Goal: Transaction & Acquisition: Purchase product/service

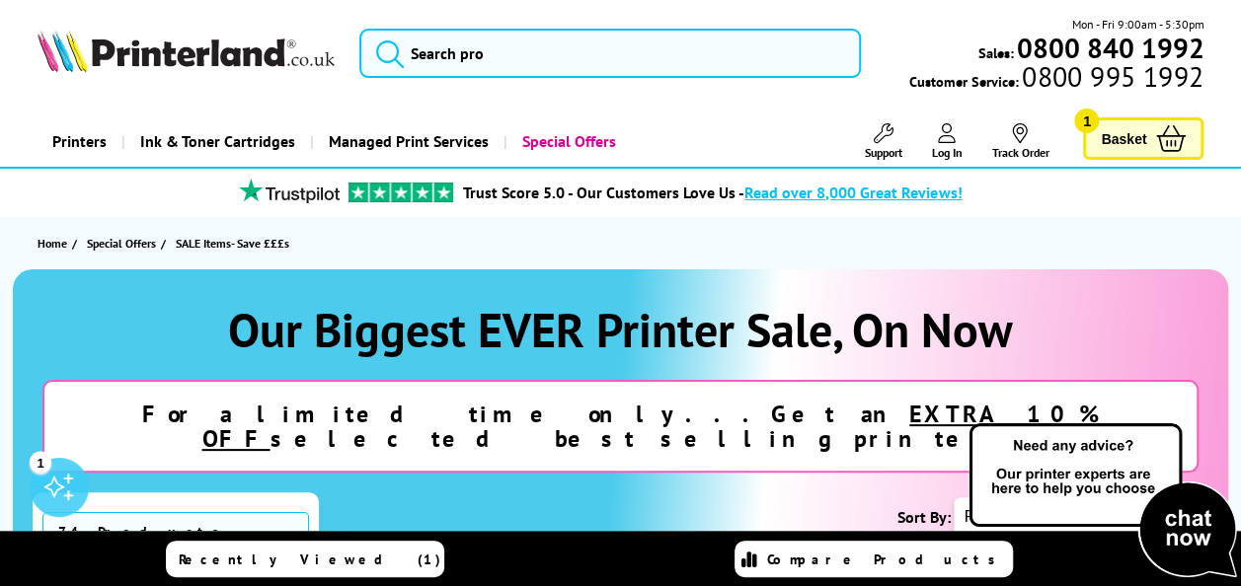
scroll to position [99, 0]
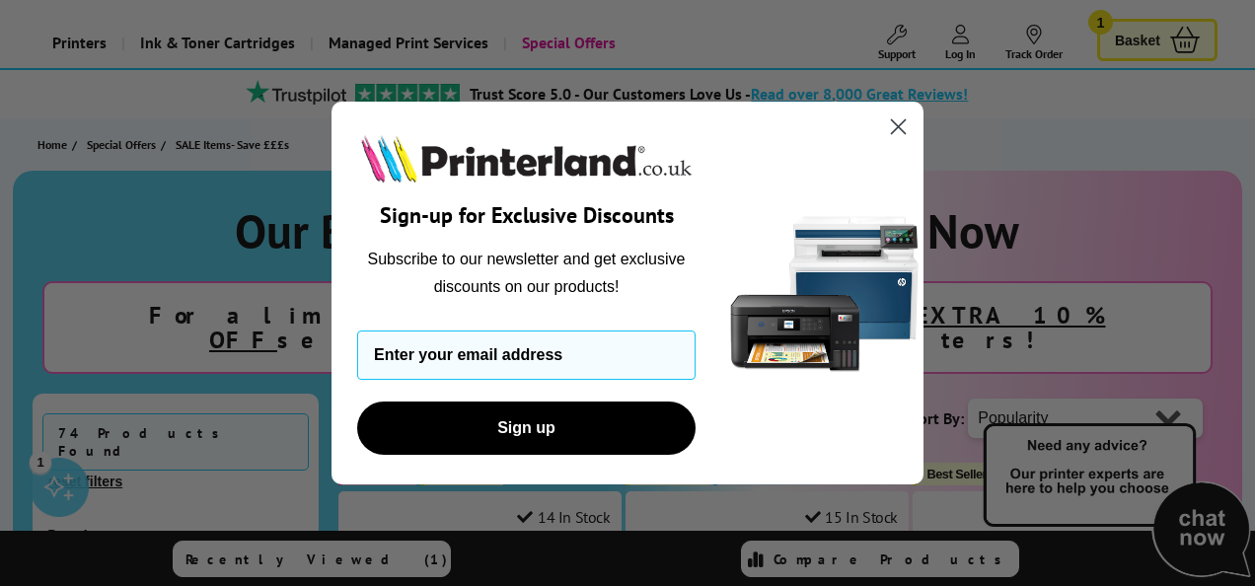
click at [895, 132] on circle "Close dialog" at bounding box center [898, 127] width 33 height 33
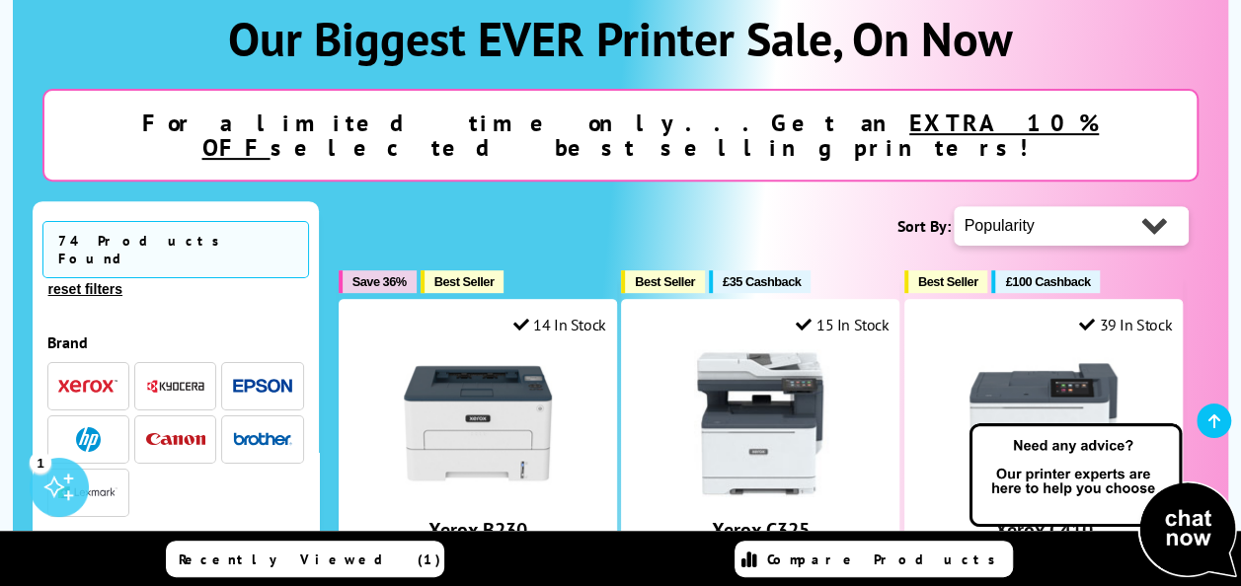
scroll to position [296, 0]
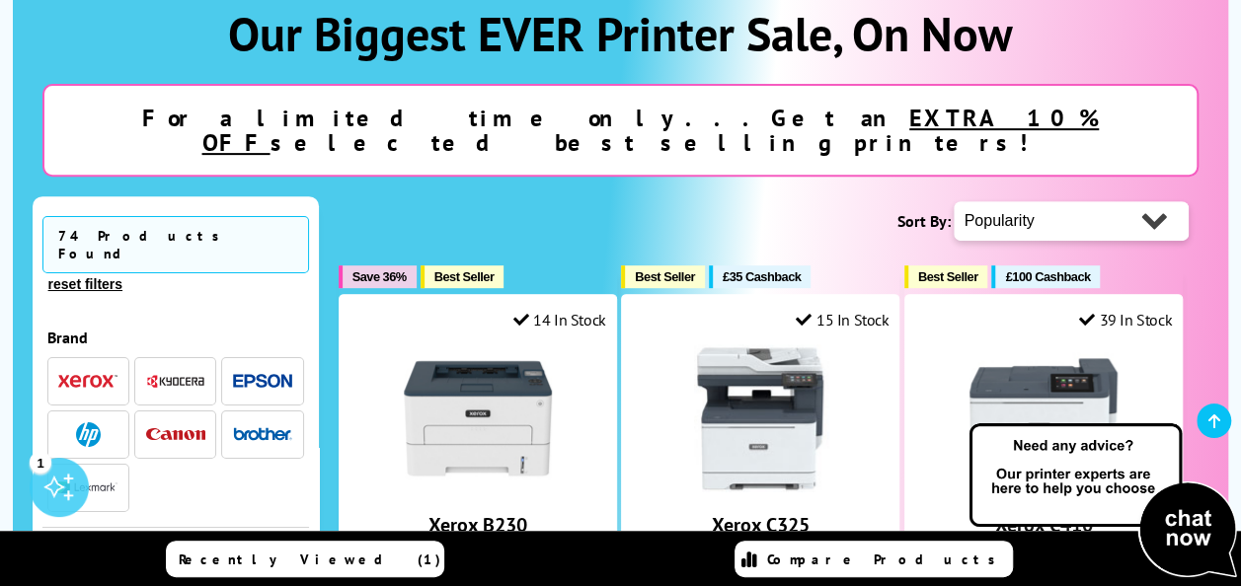
click at [628, 114] on u "EXTRA 10% OFF" at bounding box center [649, 130] width 897 height 55
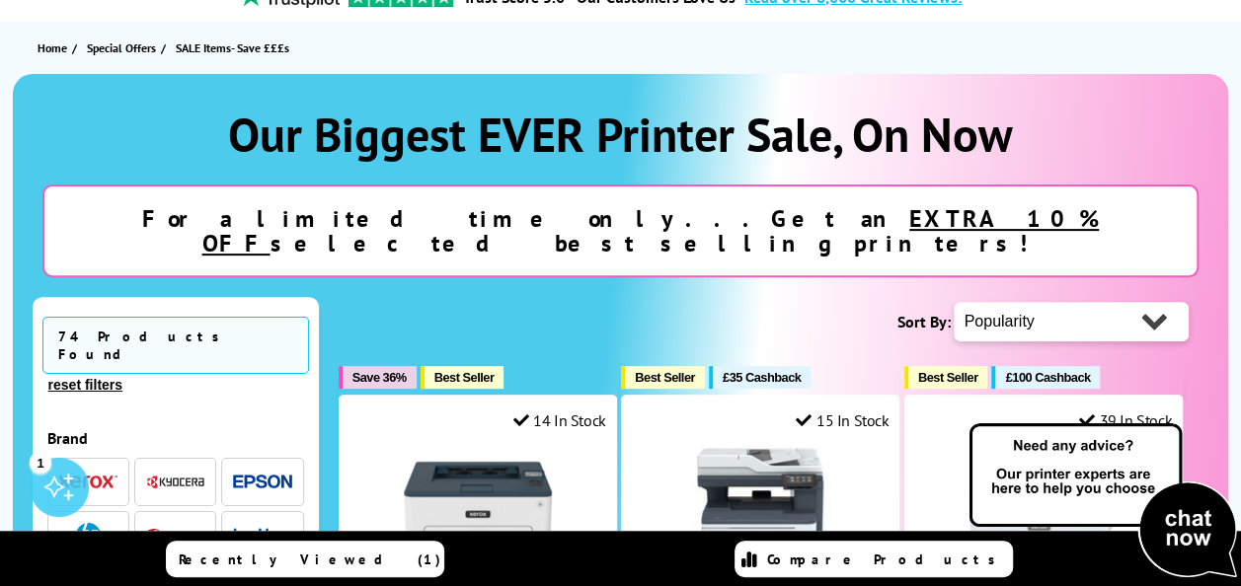
scroll to position [197, 0]
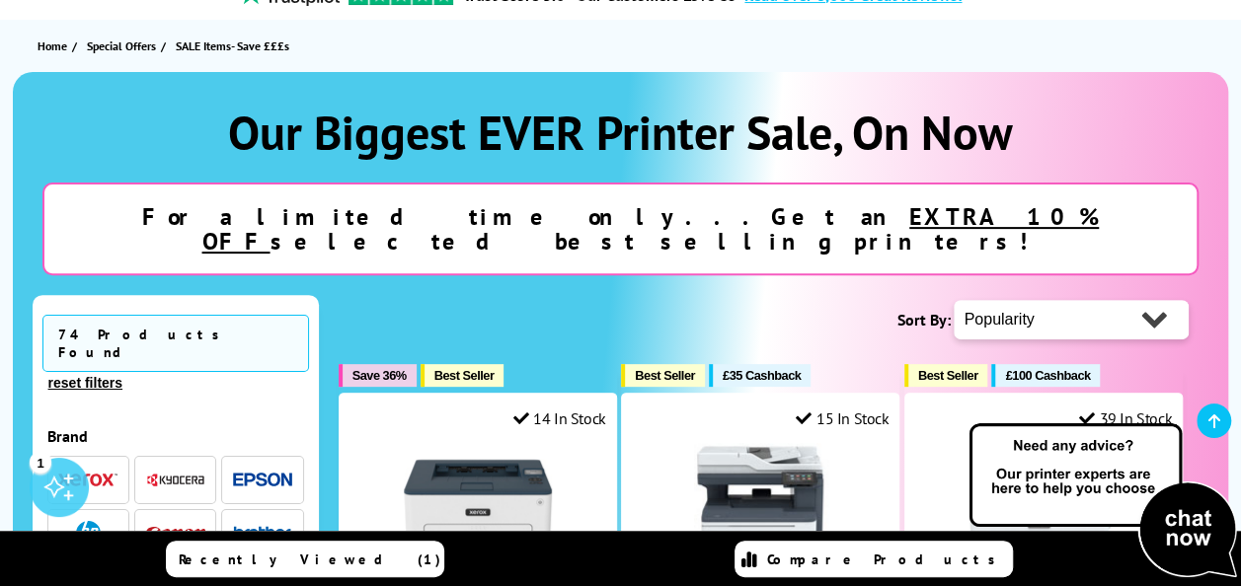
click at [653, 186] on div "For a limited time only...Get an EXTRA 10% OFF selected best selling printers!" at bounding box center [620, 229] width 1157 height 93
drag, startPoint x: 653, startPoint y: 186, endPoint x: 542, endPoint y: 192, distance: 111.7
click at [542, 192] on div "For a limited time only...Get an EXTRA 10% OFF selected best selling printers!" at bounding box center [620, 229] width 1157 height 93
click at [568, 212] on u "EXTRA 10% OFF" at bounding box center [649, 228] width 897 height 55
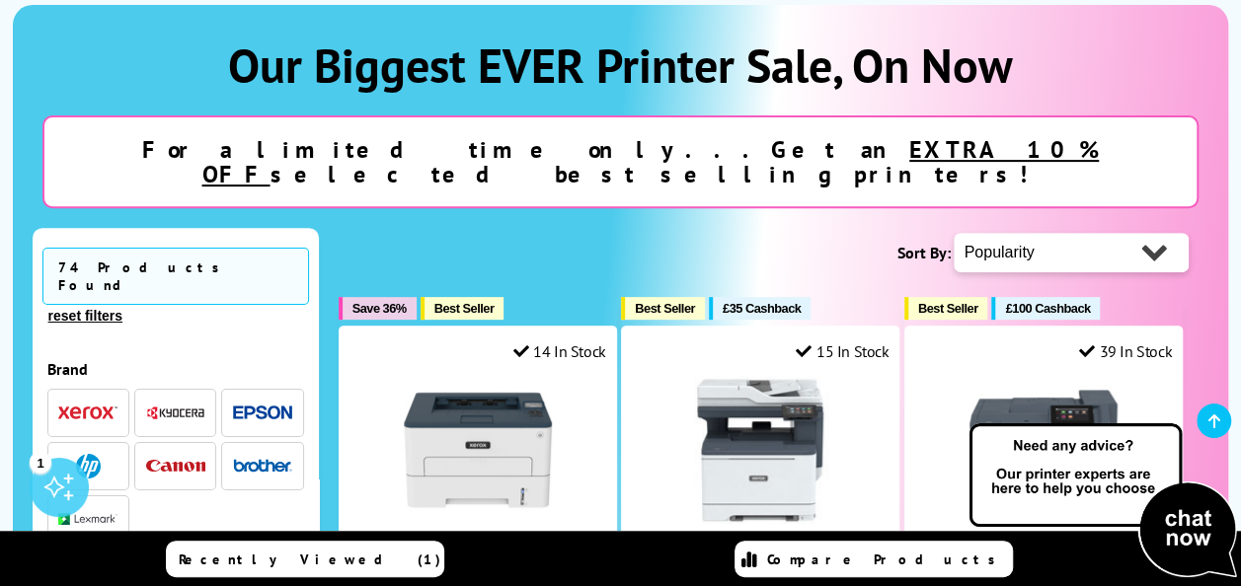
scroll to position [296, 0]
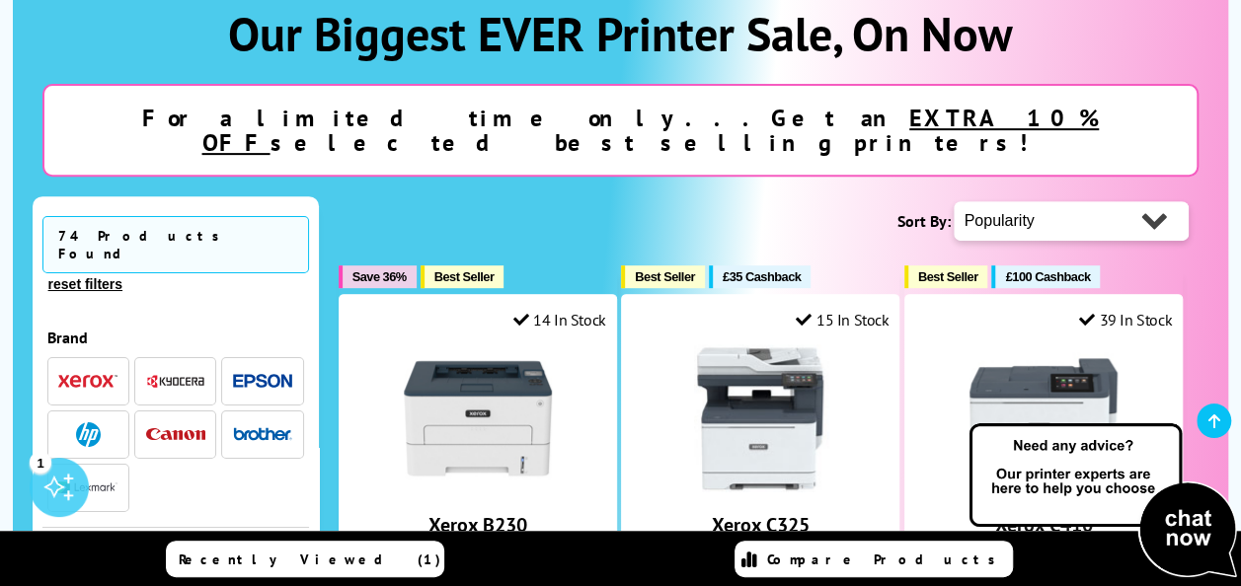
click at [84, 374] on img "button" at bounding box center [87, 381] width 59 height 14
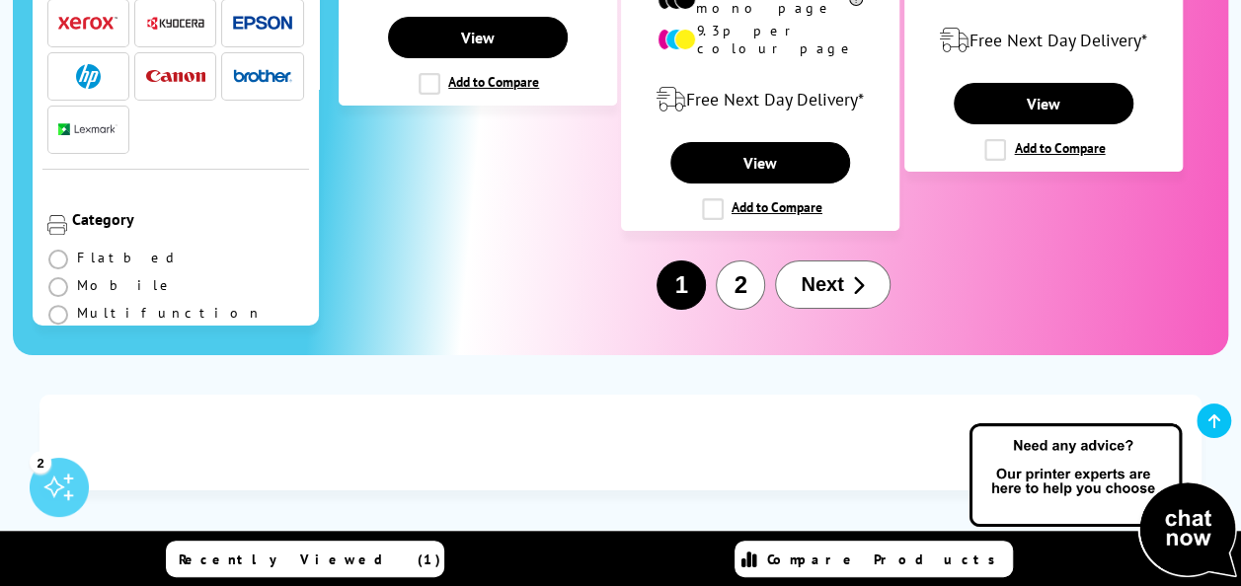
scroll to position [3356, 0]
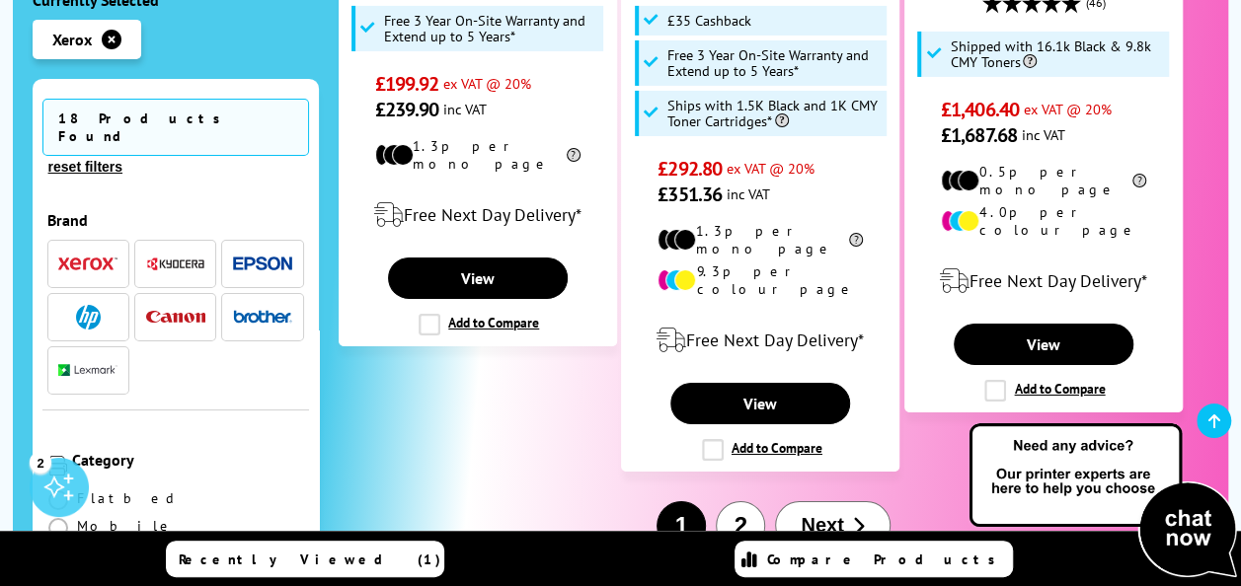
click at [819, 514] on span "Next" at bounding box center [821, 525] width 42 height 23
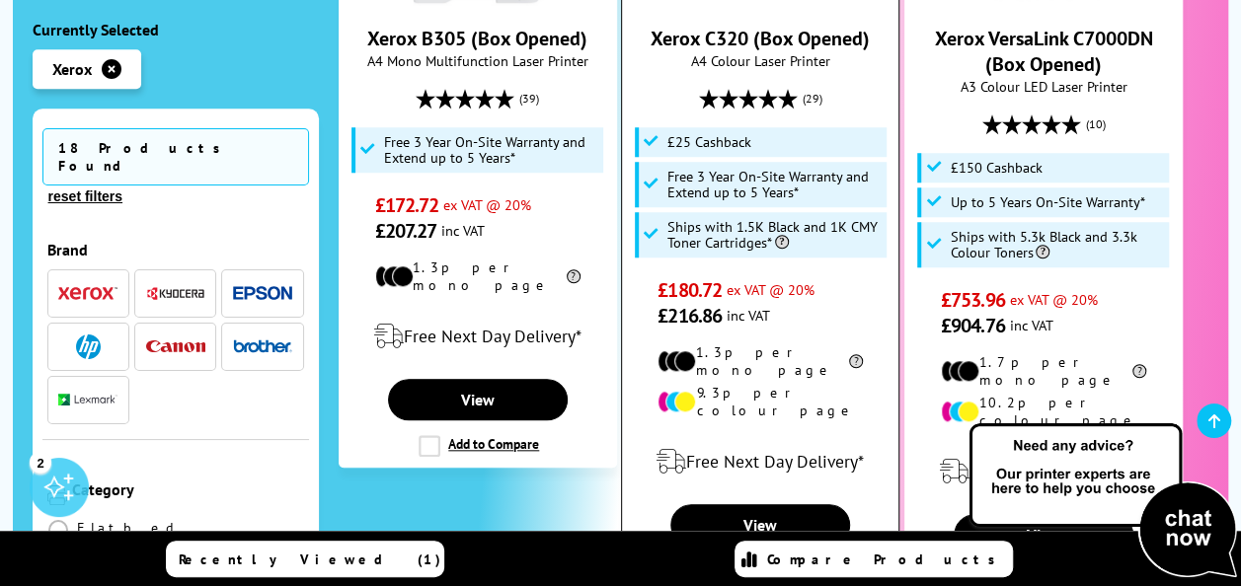
scroll to position [691, 0]
